Goal: Find specific page/section: Locate a particular part of the current website

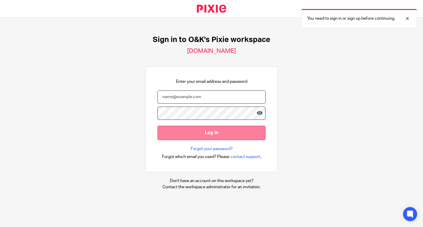
type input "[PERSON_NAME][EMAIL_ADDRESS][DOMAIN_NAME]"
click at [203, 132] on input "Log in" at bounding box center [212, 133] width 108 height 14
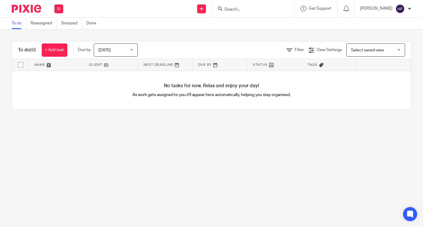
click at [246, 9] on input "Search" at bounding box center [250, 9] width 53 height 5
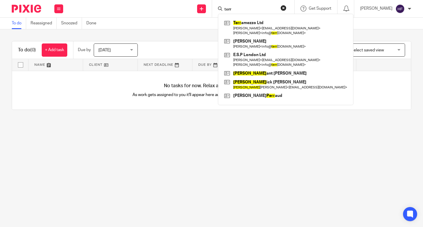
click at [246, 9] on input "terr" at bounding box center [250, 9] width 53 height 5
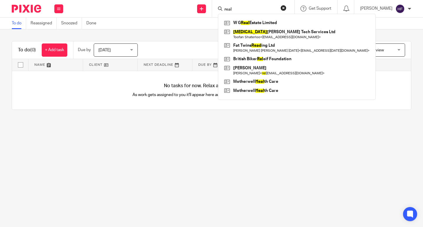
click at [256, 10] on input "real" at bounding box center [250, 9] width 53 height 5
click at [250, 10] on input "real" at bounding box center [250, 9] width 53 height 5
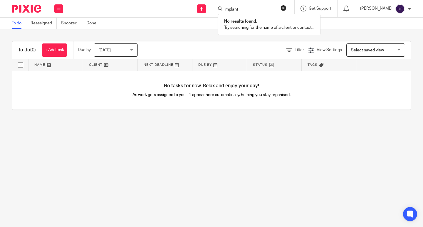
type input "implant"
